Goal: Information Seeking & Learning: Learn about a topic

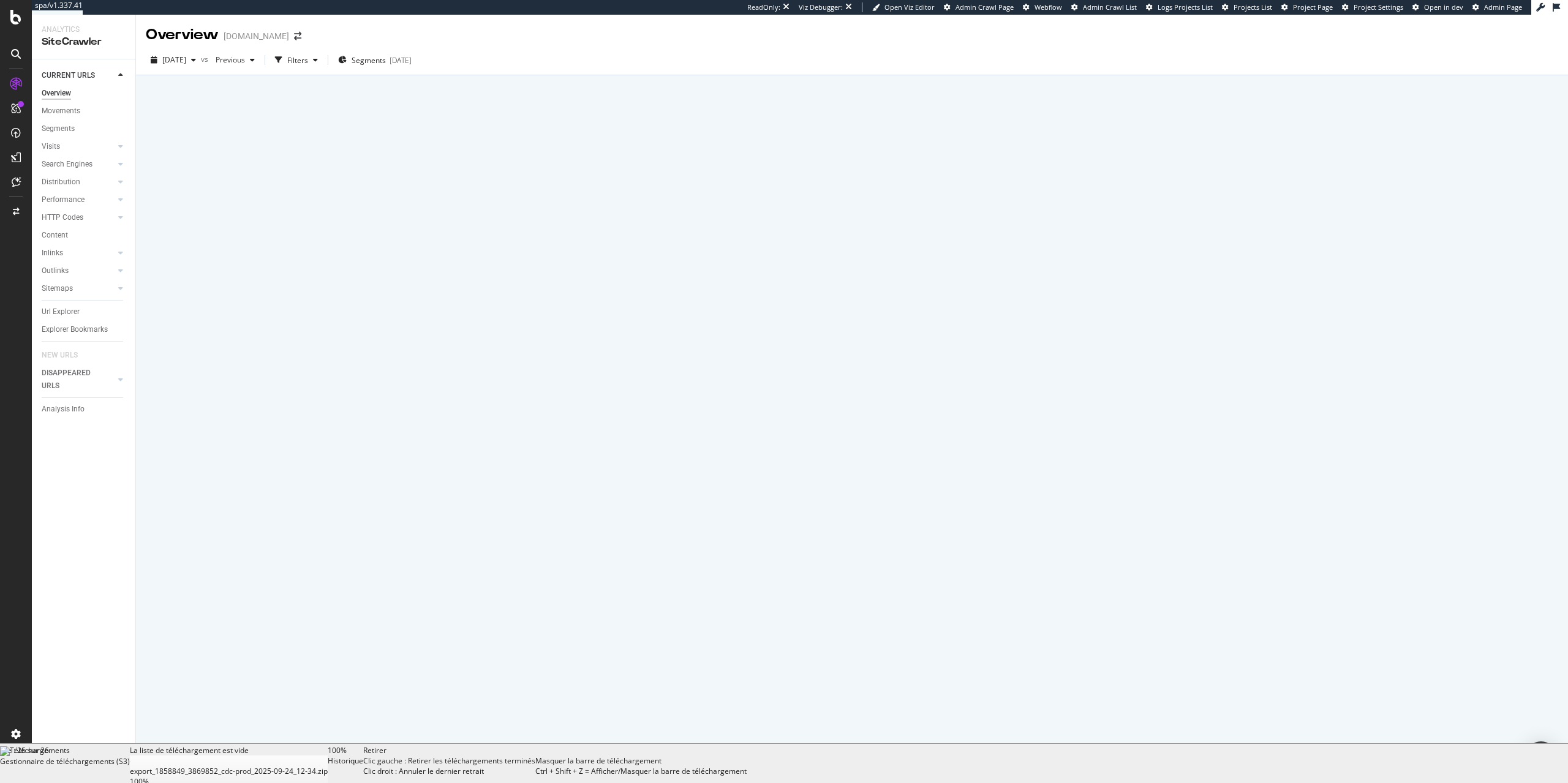
click at [535, 778] on div "Retirer Clic gauche : Retirer les téléchargements terminés Clic droit : Annuler…" at bounding box center [449, 764] width 172 height 37
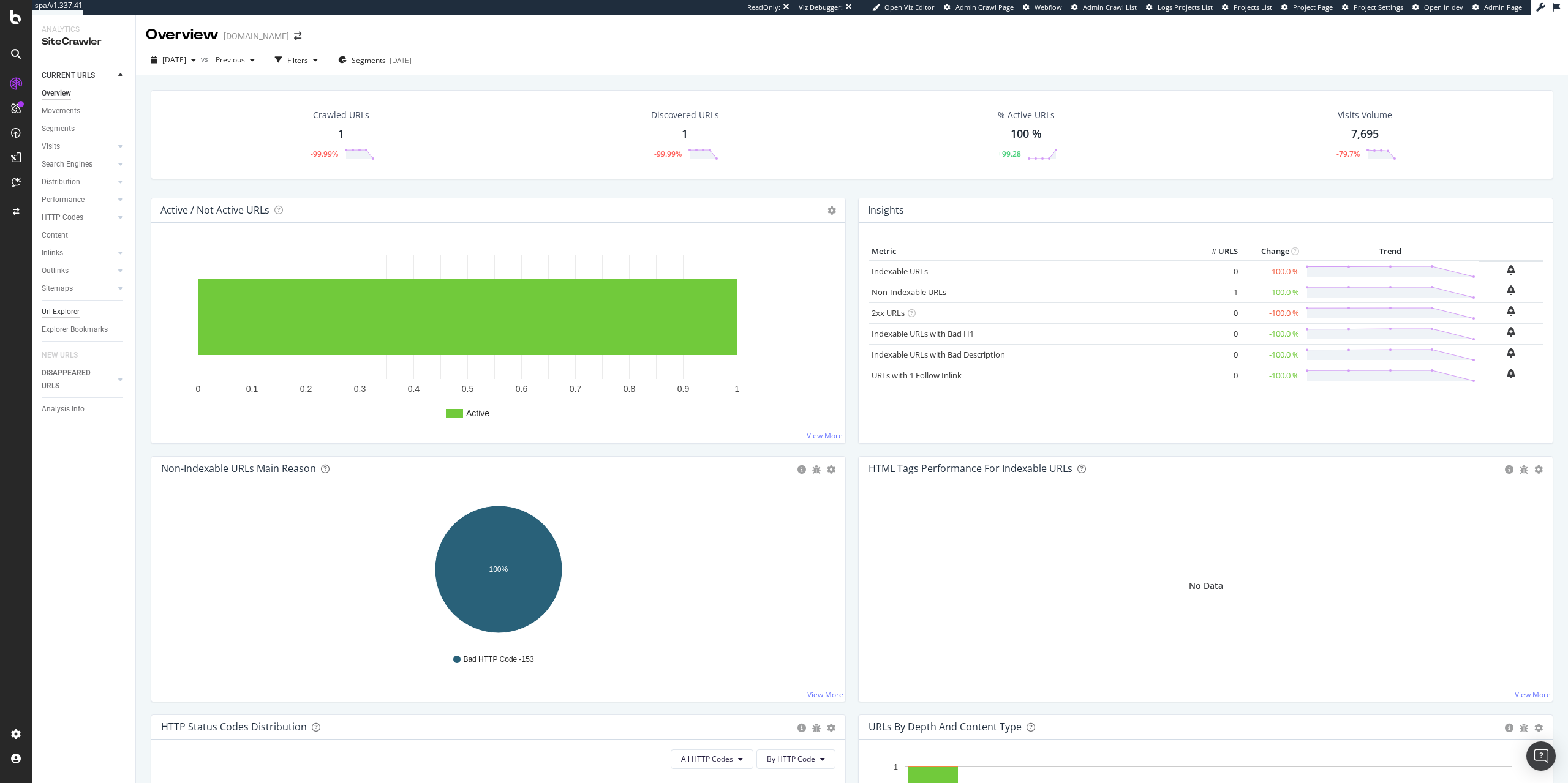
click at [58, 312] on div "Url Explorer" at bounding box center [61, 312] width 38 height 13
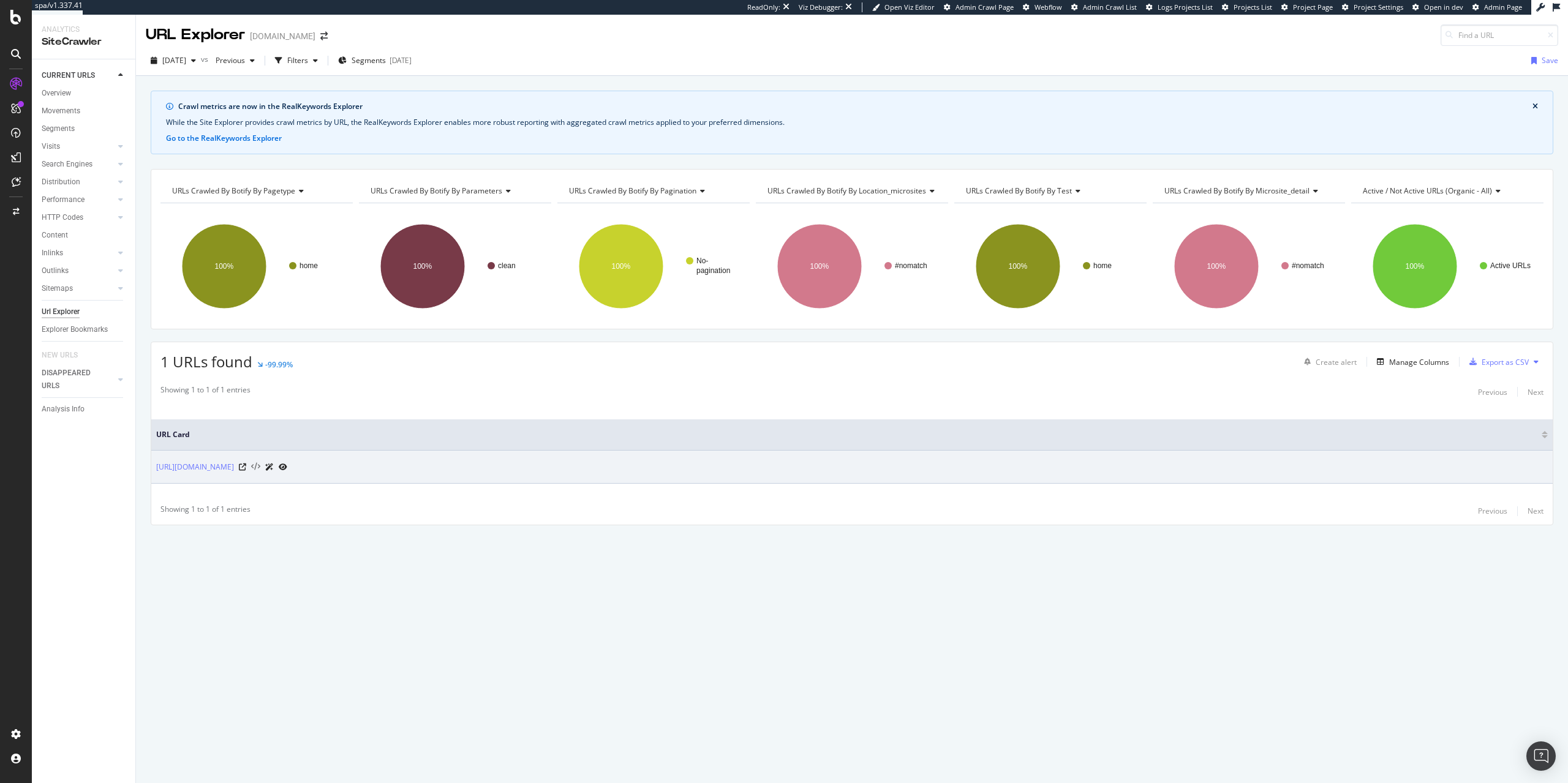
click at [260, 468] on icon at bounding box center [255, 468] width 10 height 9
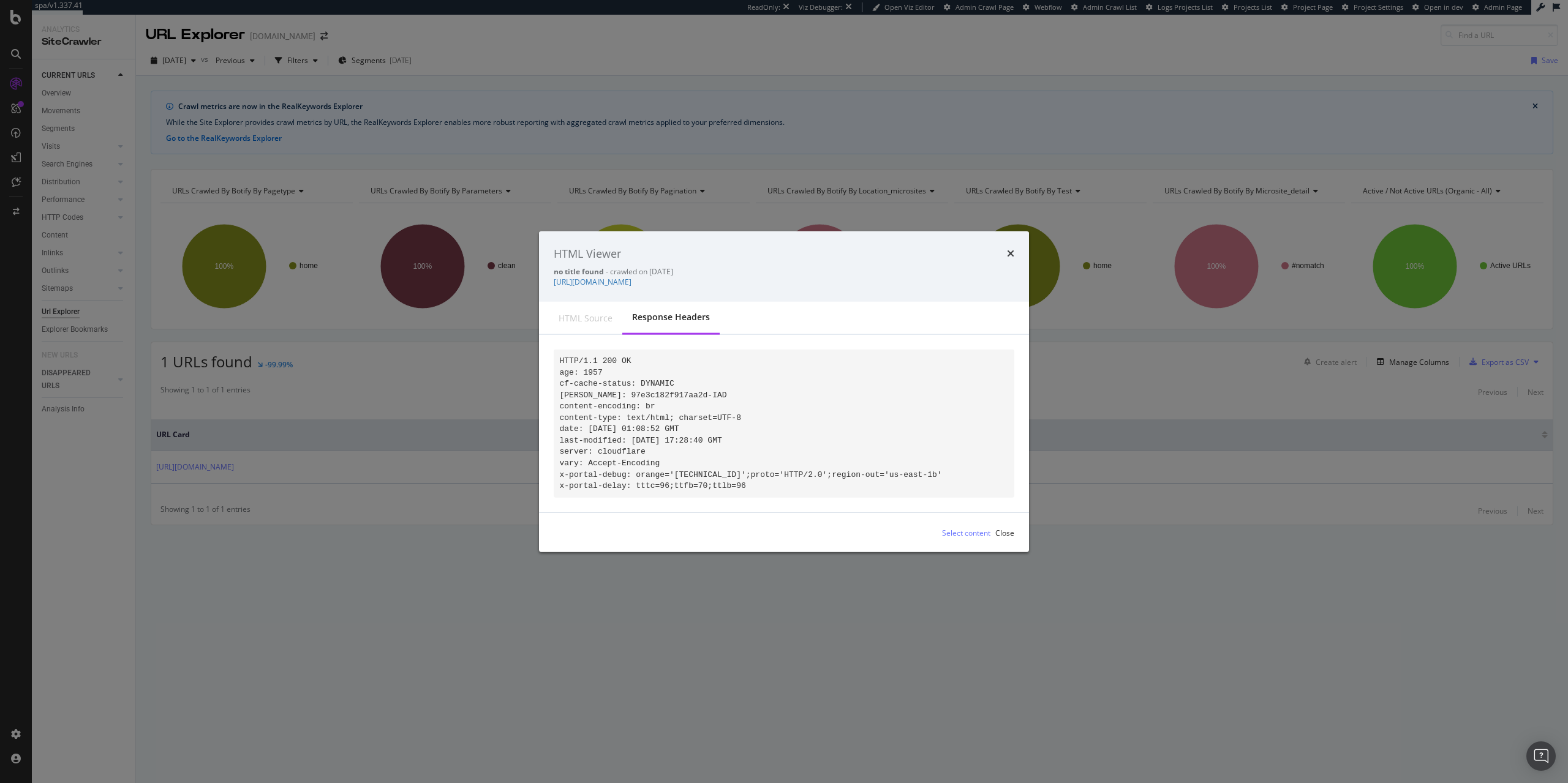
click at [590, 314] on div "HTML source" at bounding box center [586, 318] width 54 height 12
click at [594, 314] on div "HTML source" at bounding box center [586, 318] width 54 height 12
click at [631, 279] on link "https://www.lazydays.com/" at bounding box center [593, 282] width 78 height 10
click at [1010, 250] on icon "times" at bounding box center [1011, 253] width 7 height 10
